Goal: Task Accomplishment & Management: Complete application form

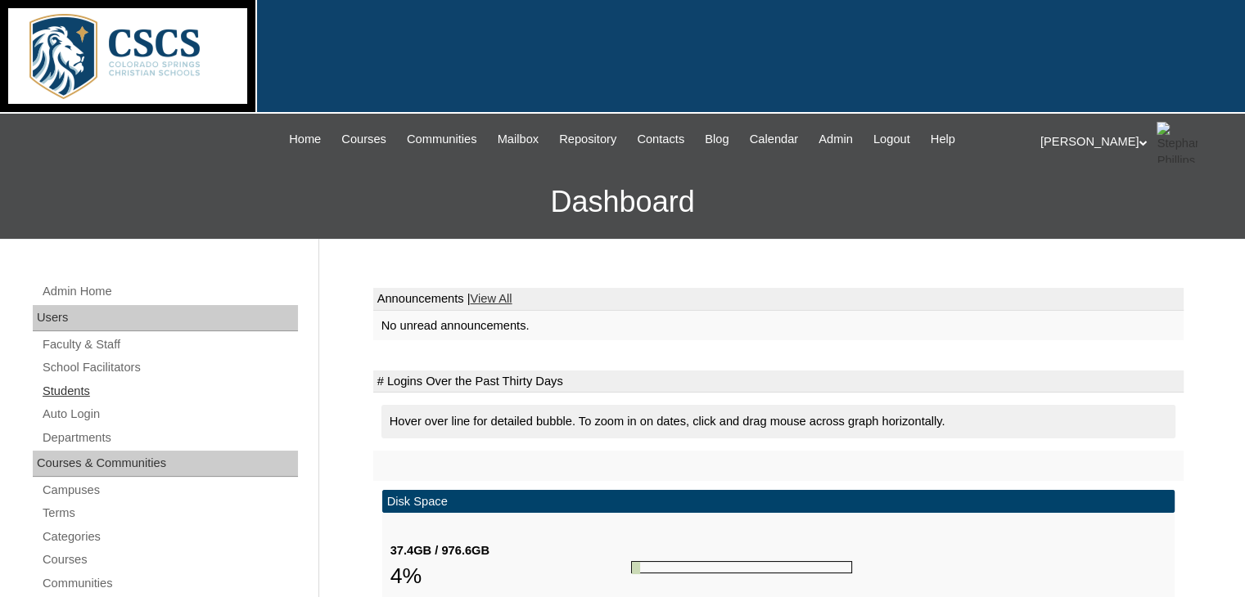
click at [67, 390] on link "Students" at bounding box center [169, 391] width 257 height 20
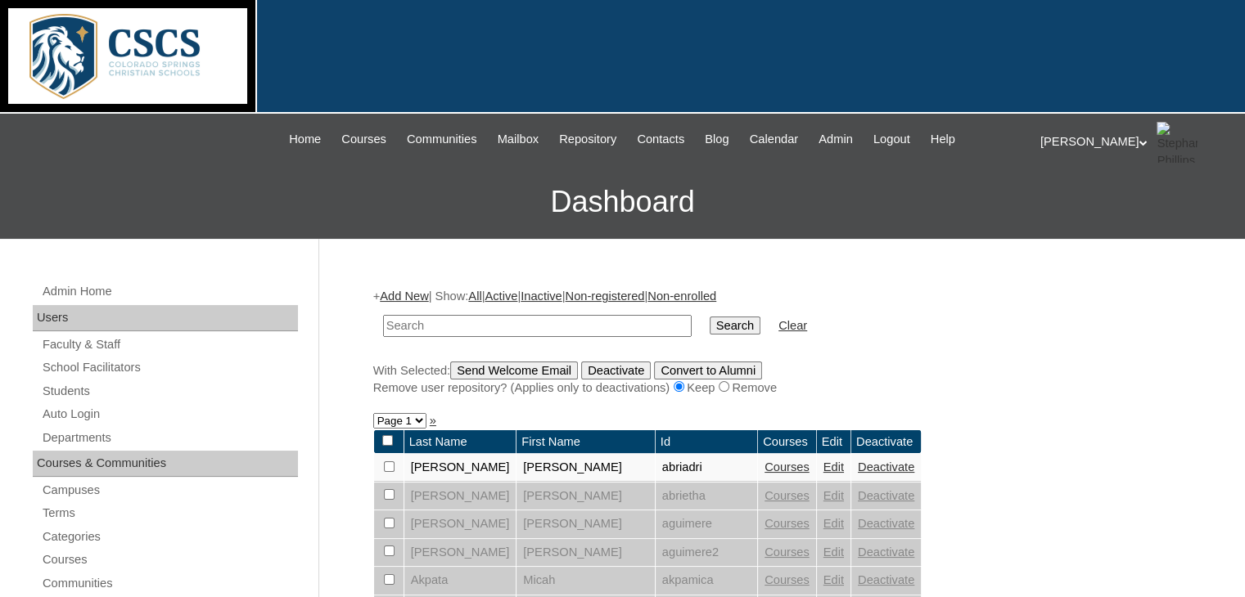
click at [445, 330] on input "text" at bounding box center [537, 326] width 309 height 22
type input "grey"
click at [710, 317] on input "Search" at bounding box center [735, 326] width 51 height 18
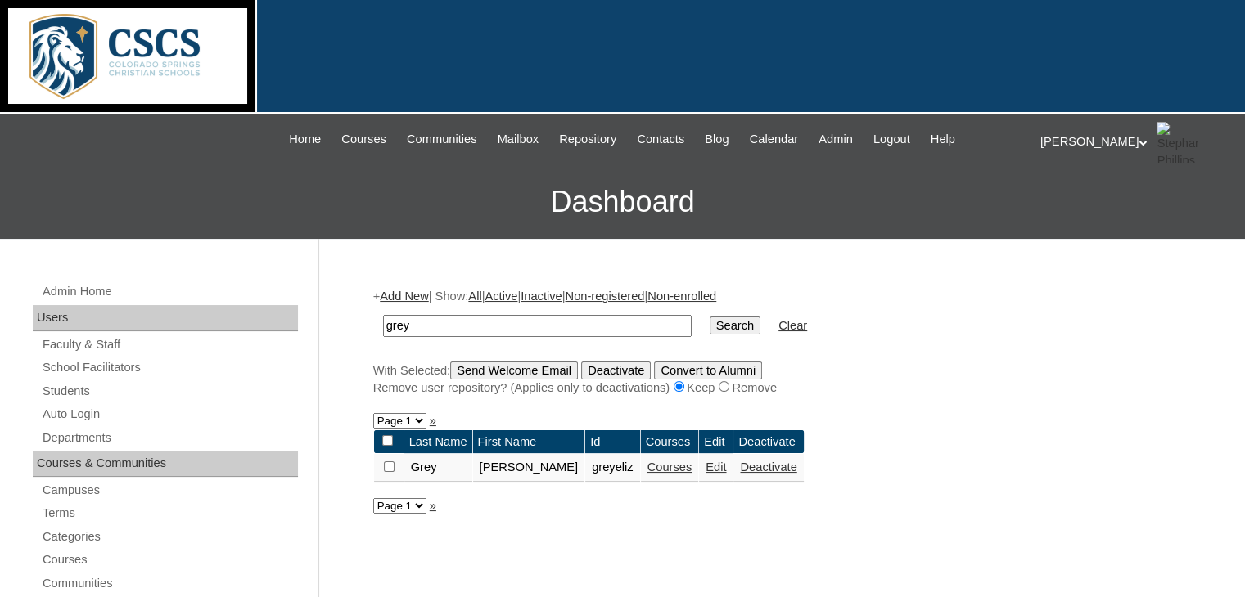
click at [647, 464] on link "Courses" at bounding box center [669, 467] width 45 height 13
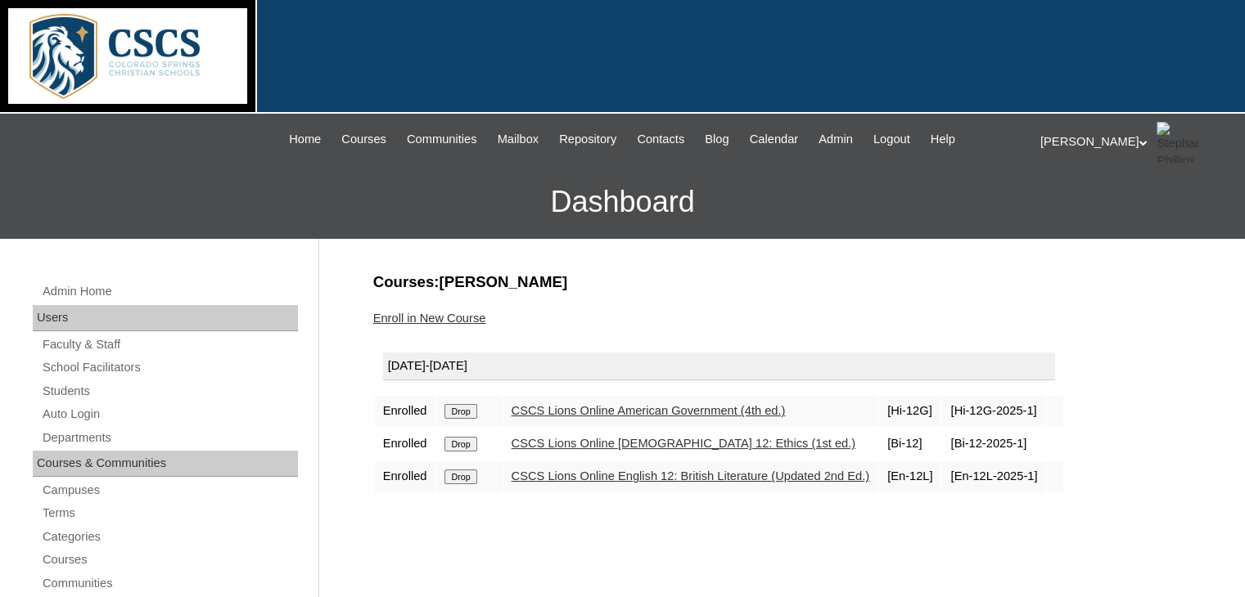
click at [432, 312] on link "Enroll in New Course" at bounding box center [429, 318] width 113 height 13
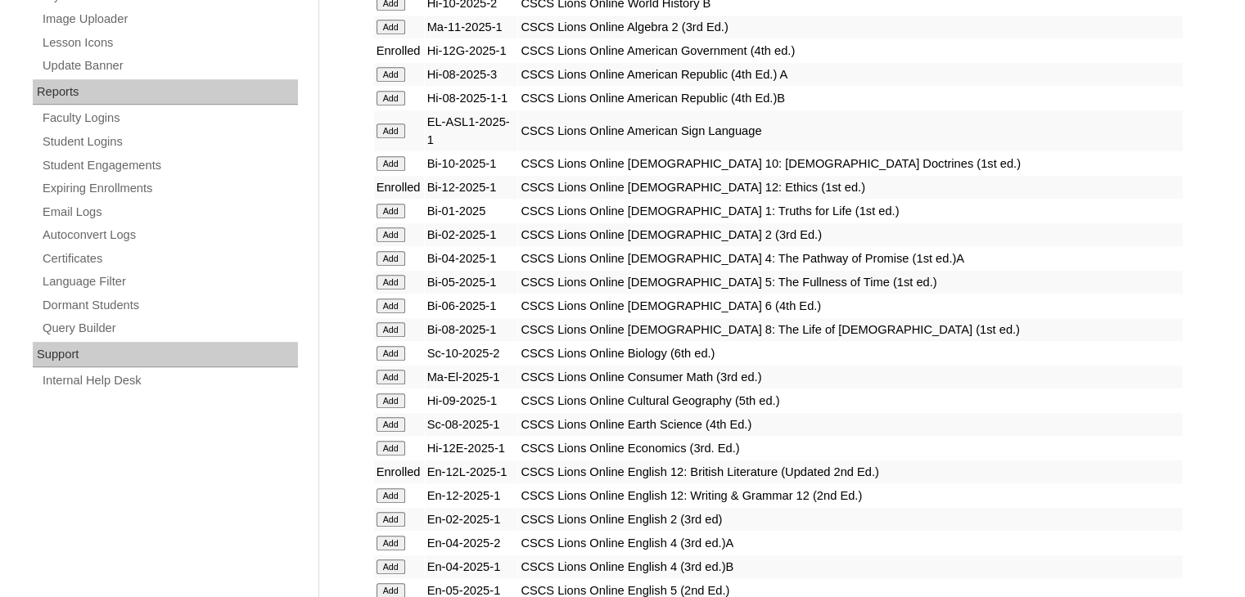
scroll to position [949, 0]
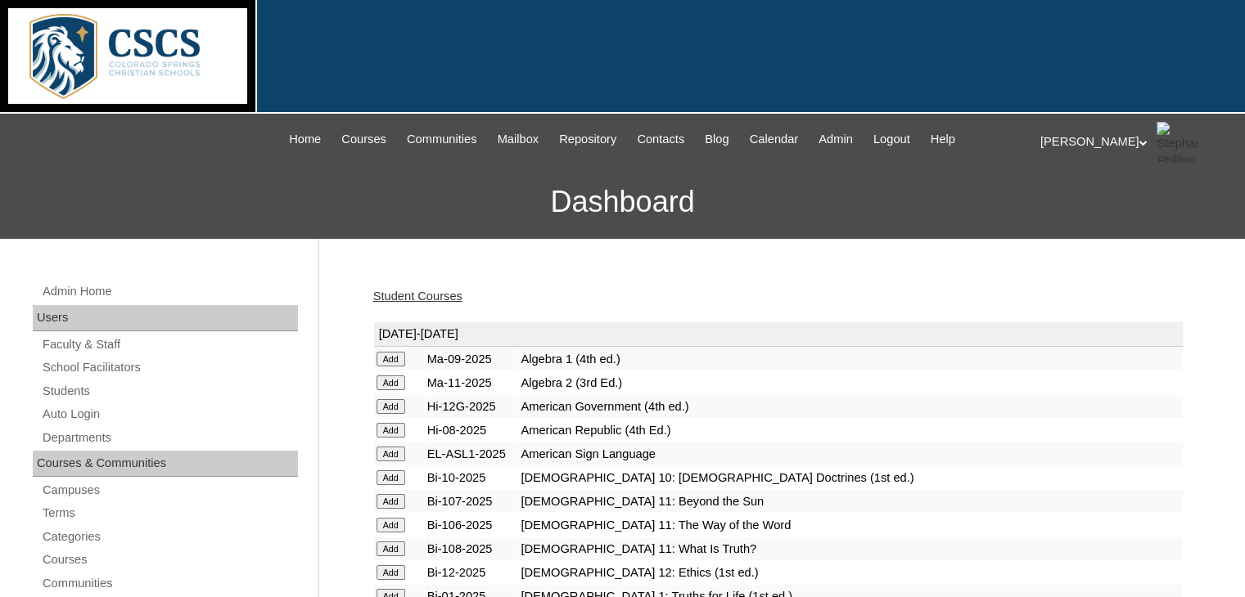
click at [668, 34] on div at bounding box center [622, 57] width 1245 height 114
click at [348, 138] on span "Courses" at bounding box center [363, 139] width 45 height 19
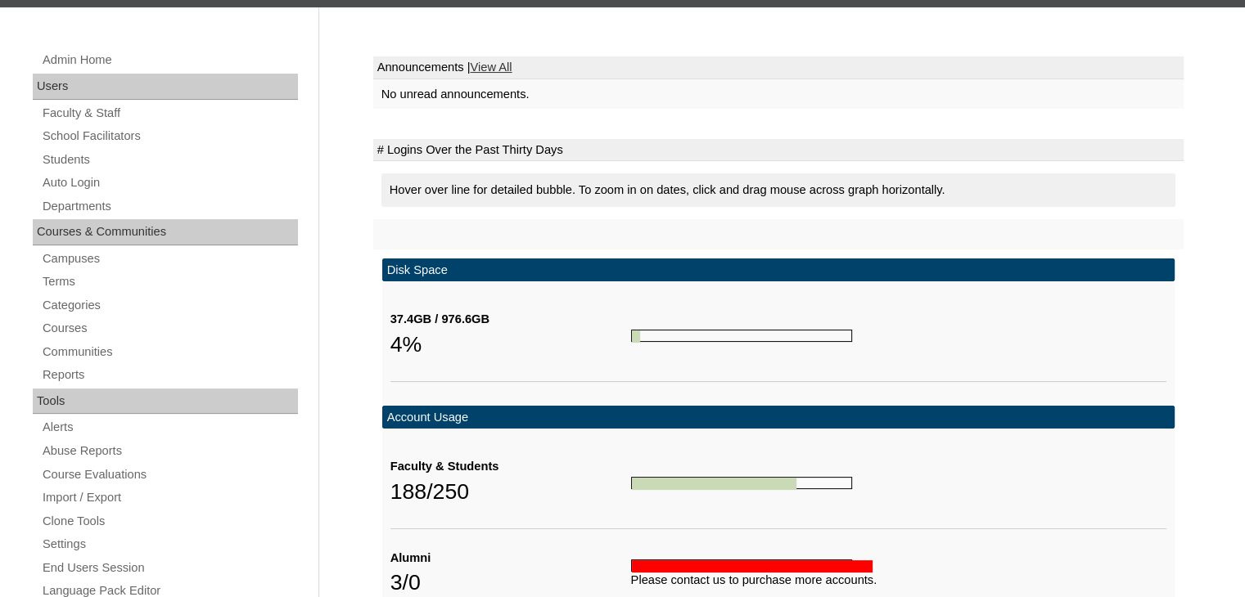
scroll to position [234, 0]
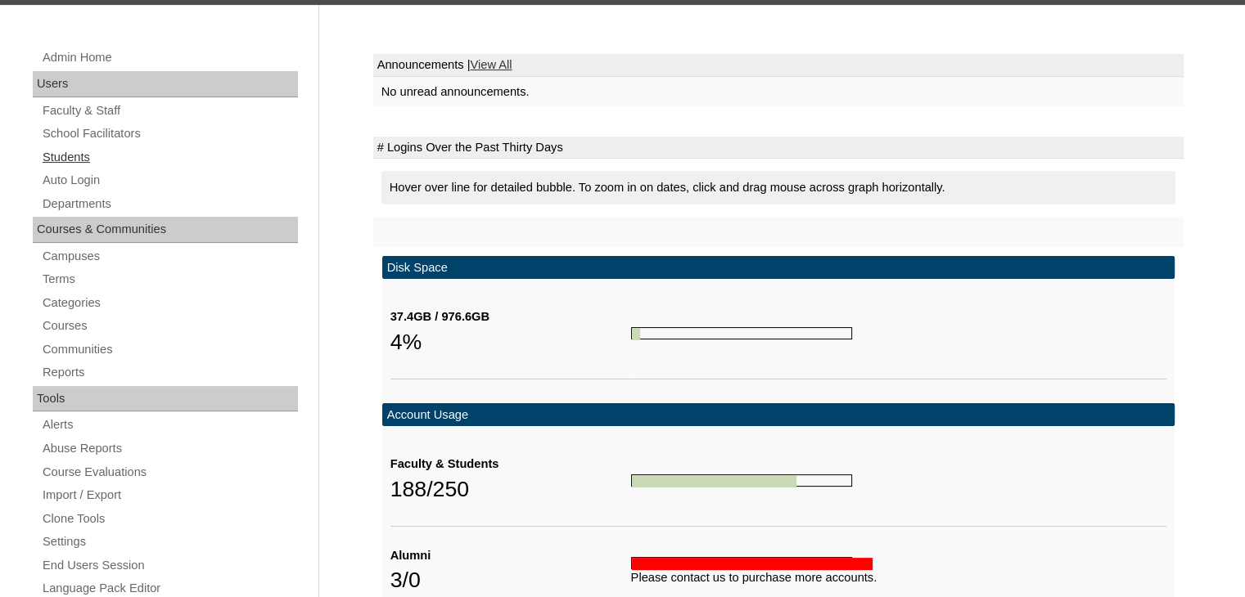
click at [85, 154] on link "Students" at bounding box center [169, 157] width 257 height 20
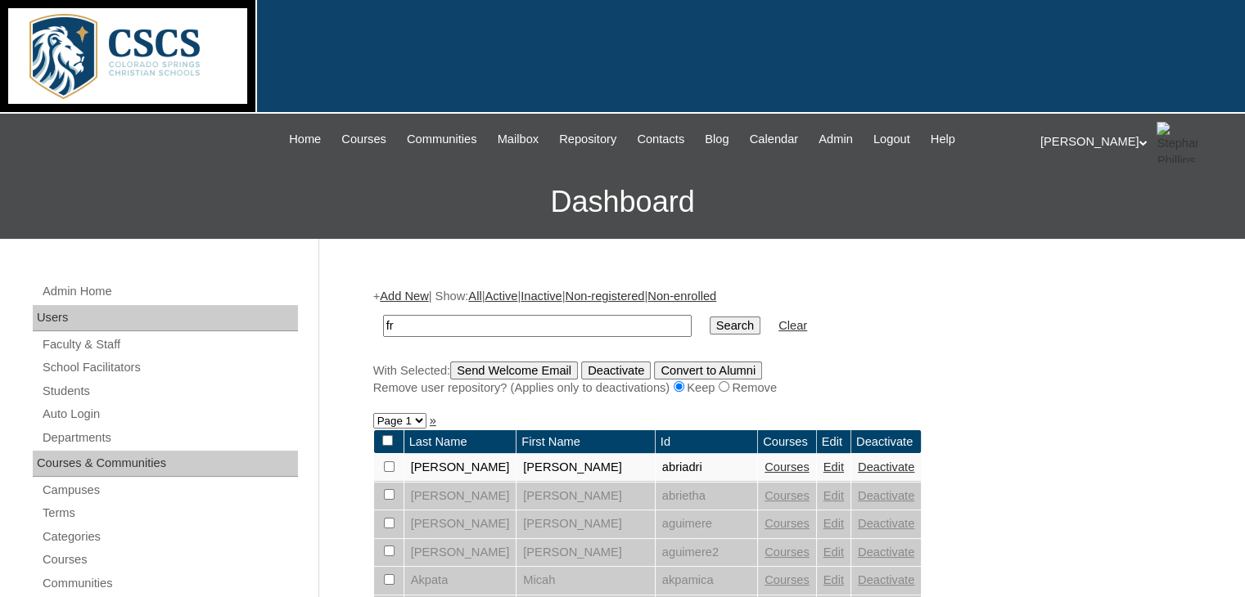
type input "f"
type input "rien"
click at [710, 317] on input "Search" at bounding box center [735, 326] width 51 height 18
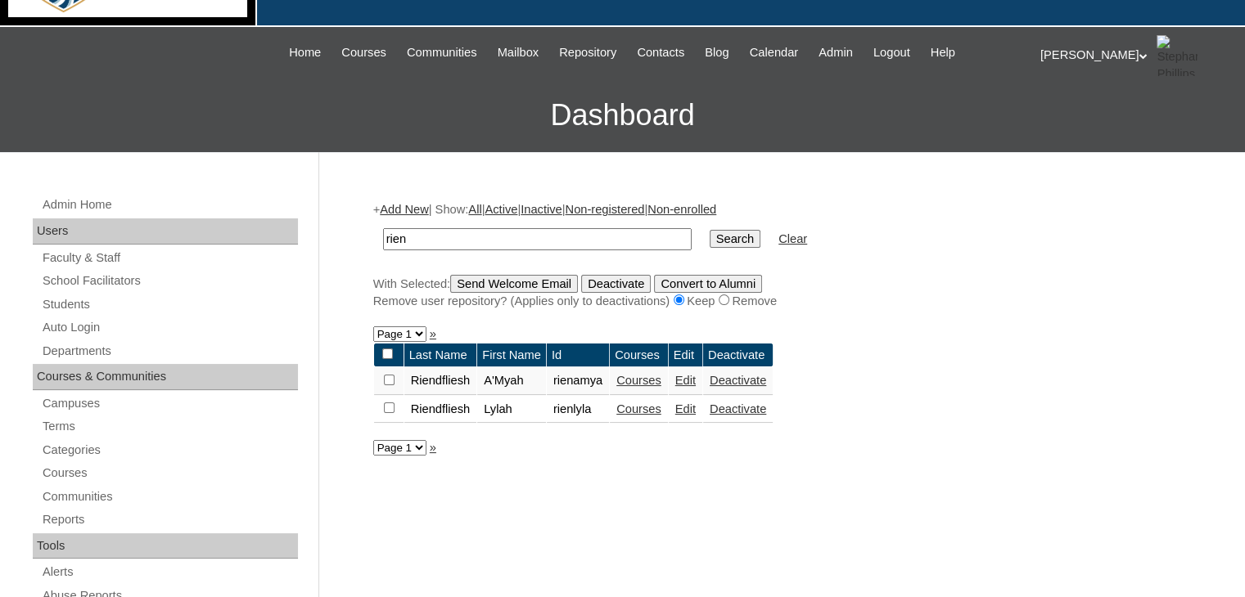
scroll to position [88, 0]
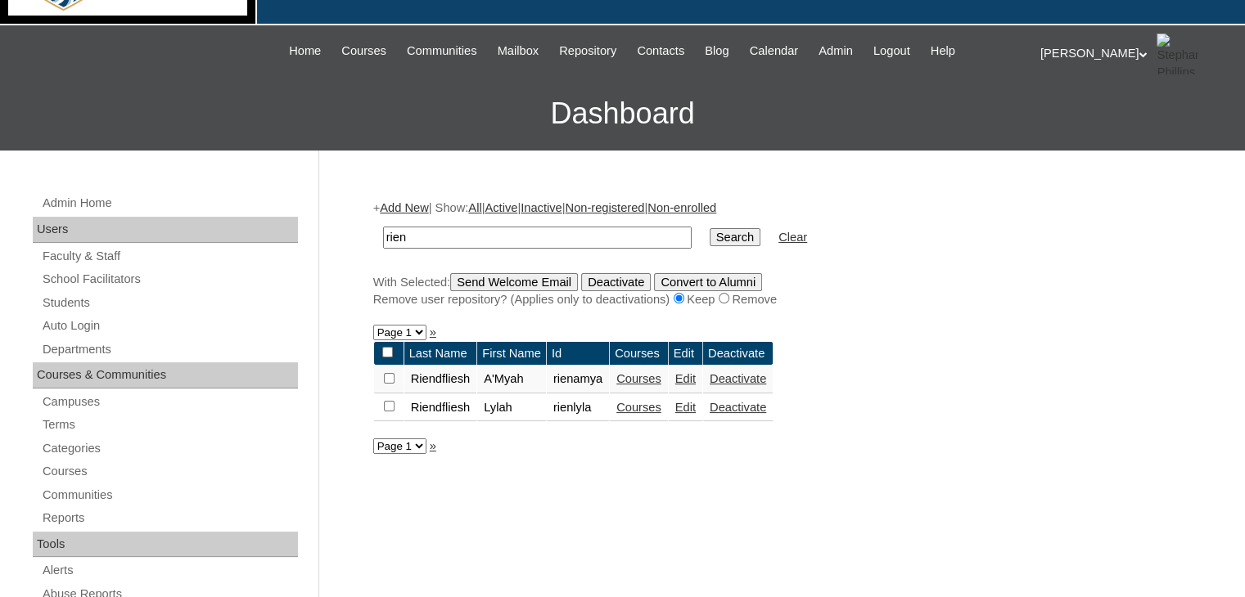
click at [654, 382] on link "Courses" at bounding box center [638, 378] width 45 height 13
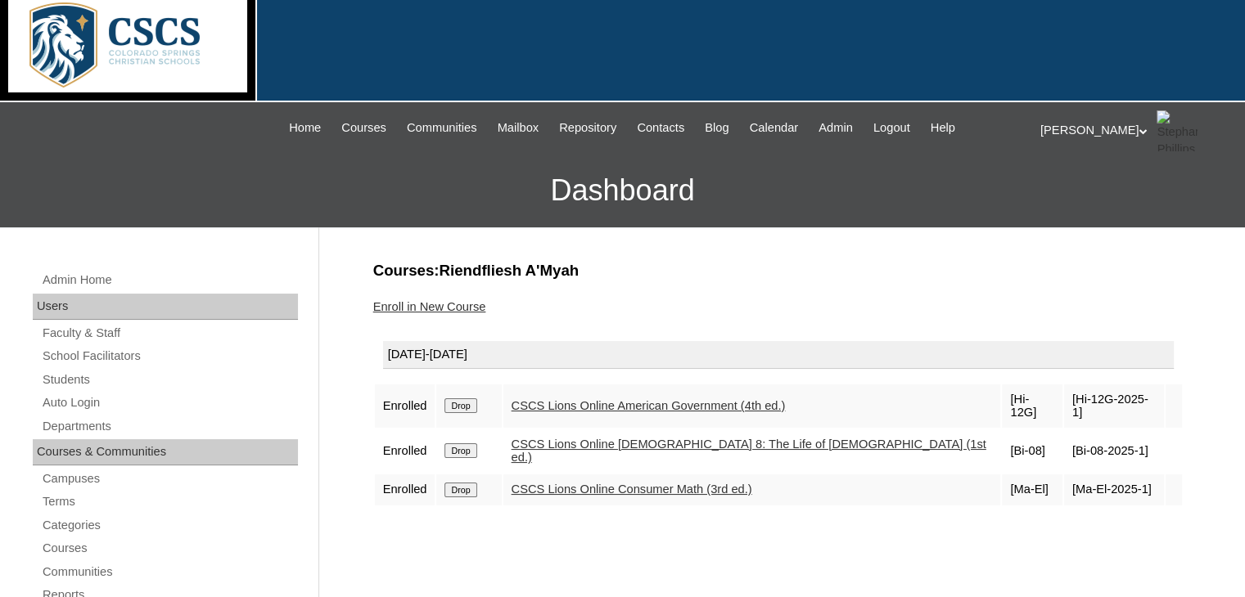
scroll to position [12, 0]
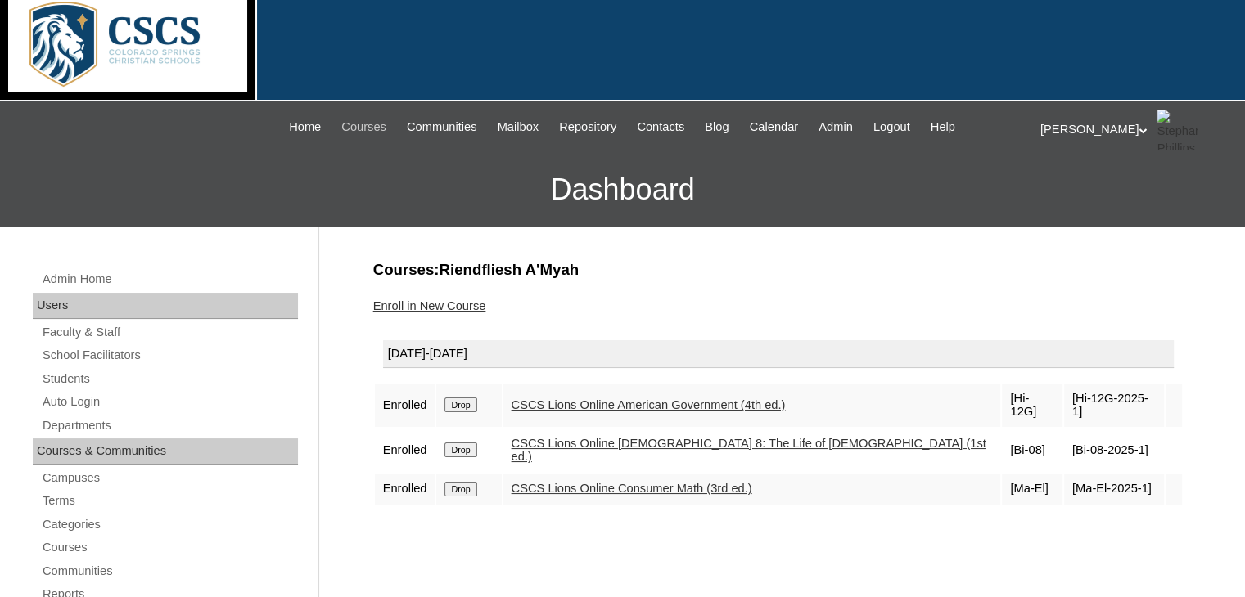
click at [341, 130] on span "Courses" at bounding box center [363, 127] width 45 height 19
